Goal: Navigation & Orientation: Find specific page/section

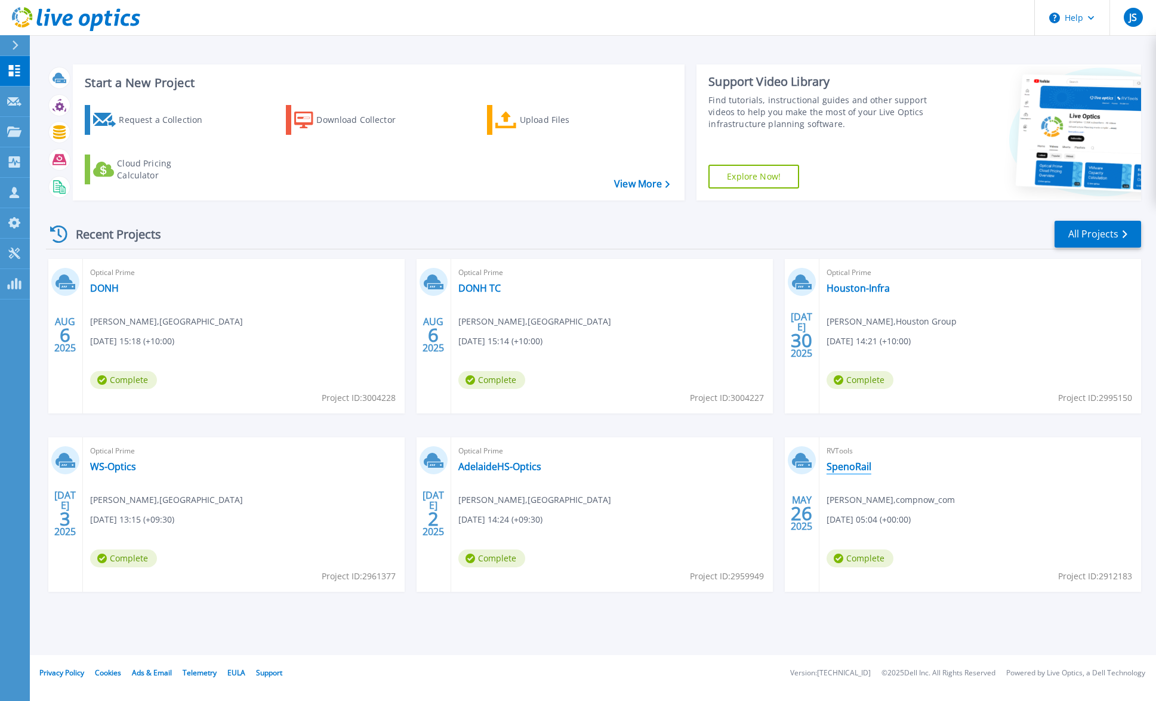
click at [852, 467] on link "SpenoRail" at bounding box center [849, 467] width 45 height 12
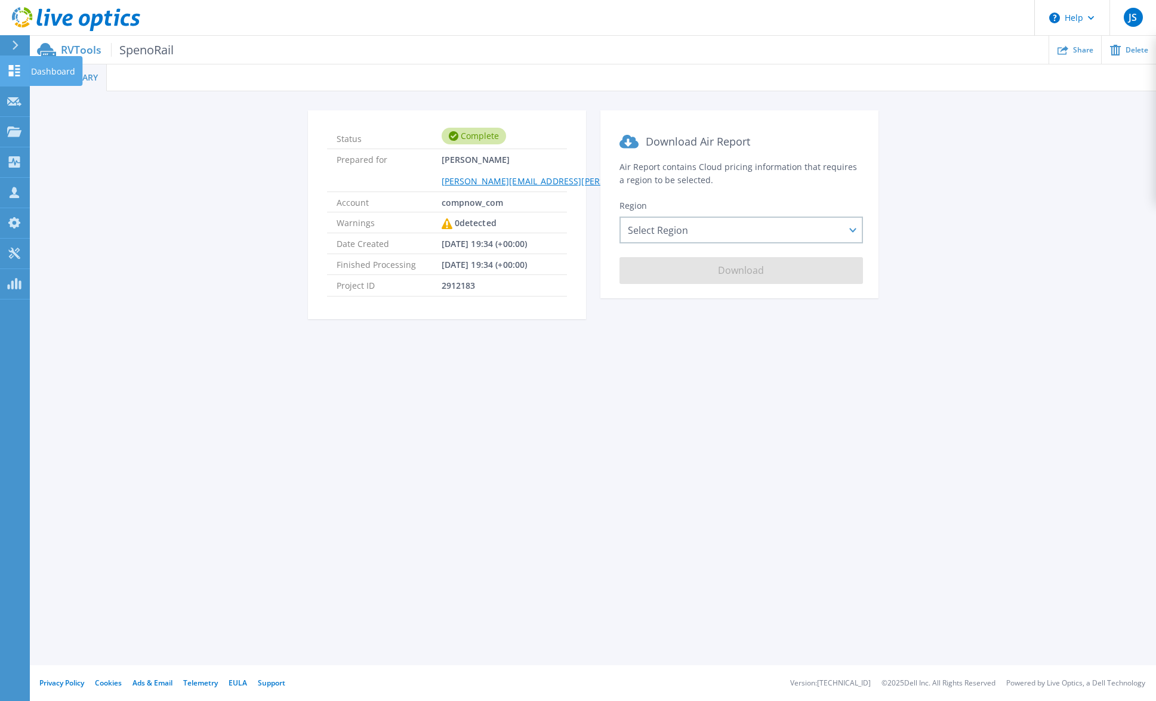
click at [21, 74] on link "Dashboard Dashboard" at bounding box center [15, 71] width 30 height 30
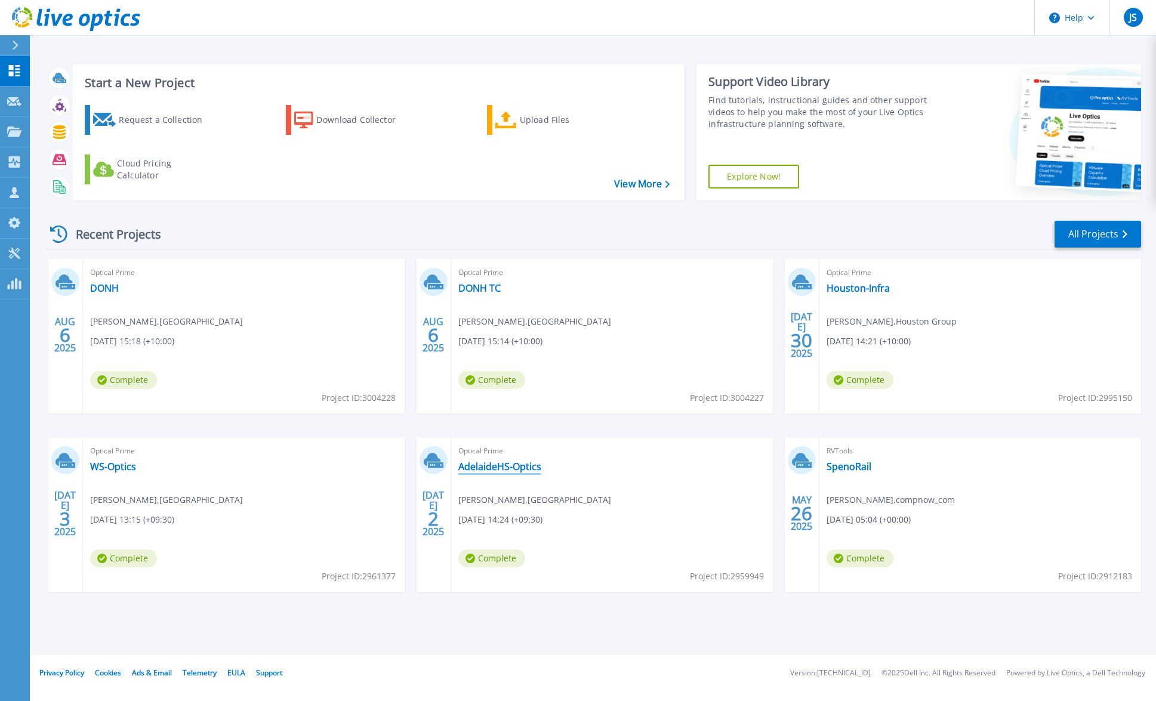
click at [522, 463] on link "AdelaideHS-Optics" at bounding box center [499, 467] width 83 height 12
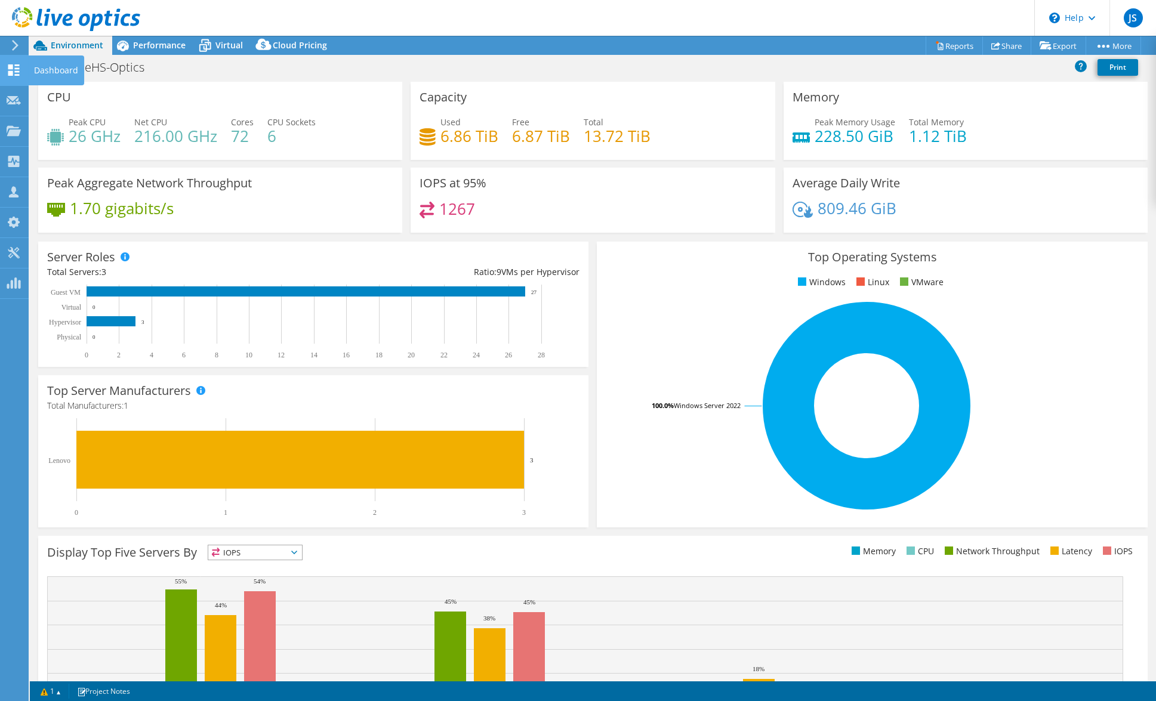
click at [13, 73] on icon at bounding box center [14, 69] width 14 height 11
